Goal: Information Seeking & Learning: Learn about a topic

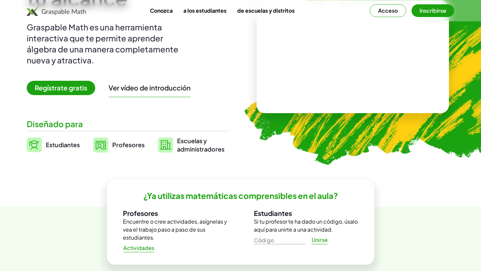
scroll to position [87, 0]
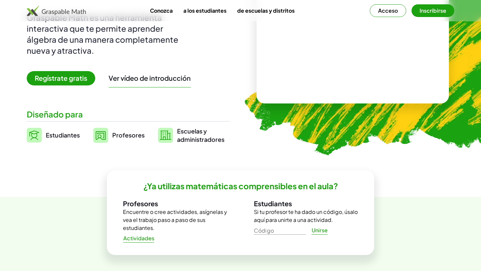
click at [118, 135] on font "Profesores" at bounding box center [128, 135] width 32 height 8
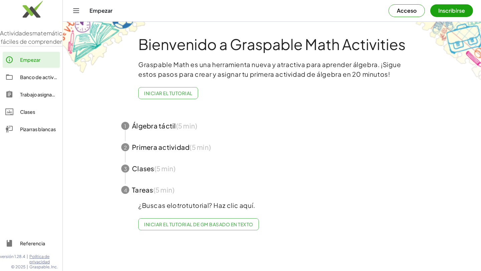
click at [159, 131] on span "button" at bounding box center [271, 125] width 317 height 21
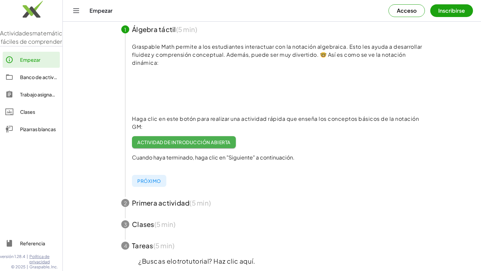
scroll to position [76, 0]
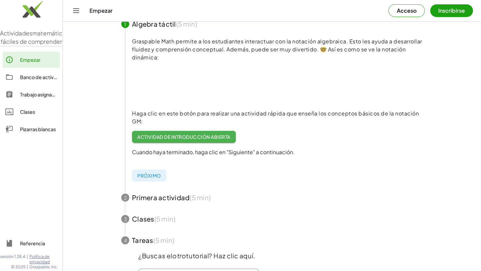
click at [169, 139] on font "Actividad de introducción abierta" at bounding box center [183, 137] width 93 height 6
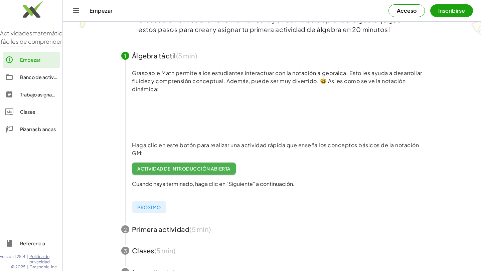
scroll to position [0, 0]
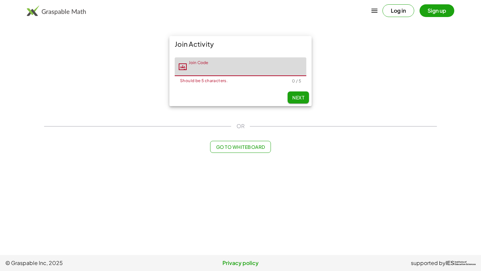
click at [232, 68] on input "Join Code" at bounding box center [246, 66] width 119 height 19
